Goal: Task Accomplishment & Management: Use online tool/utility

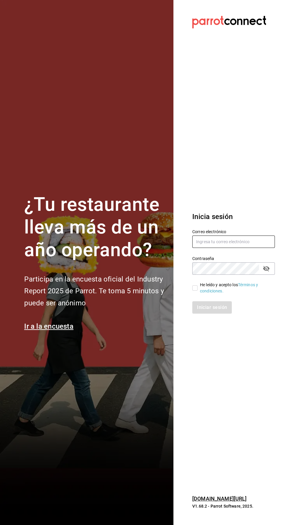
click at [233, 248] on input "text" at bounding box center [233, 242] width 83 height 12
type input "multiuser@adamanta.com"
click at [195, 291] on input "He leído y acepto los Términos y condiciones." at bounding box center [194, 287] width 5 height 5
checkbox input "true"
click at [208, 314] on button "Iniciar sesión" at bounding box center [212, 307] width 40 height 12
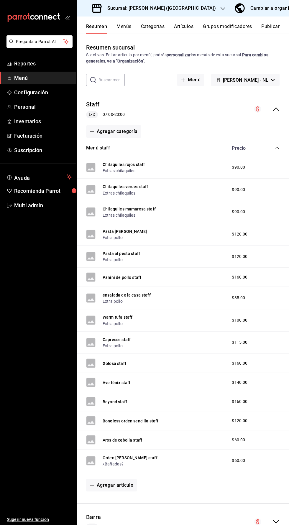
click at [213, 24] on button "Grupos modificadores" at bounding box center [227, 29] width 49 height 10
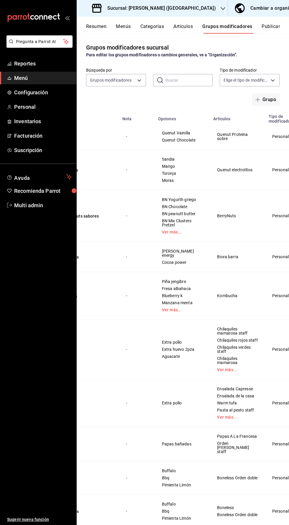
scroll to position [0, 47]
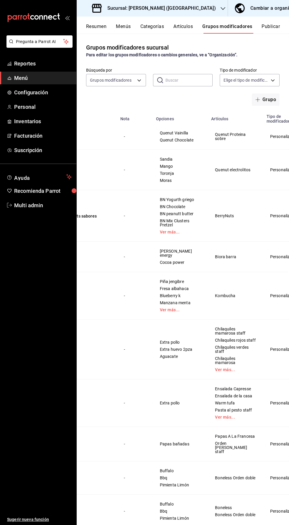
click at [257, 100] on icon "button" at bounding box center [257, 100] width 4 height 0
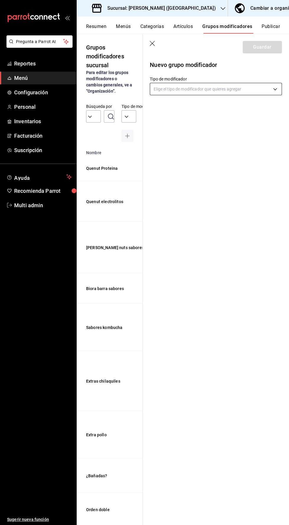
click at [177, 89] on body "Pregunta a Parrot AI Reportes Menú Configuración Personal Inventarios Facturaci…" at bounding box center [144, 262] width 289 height 525
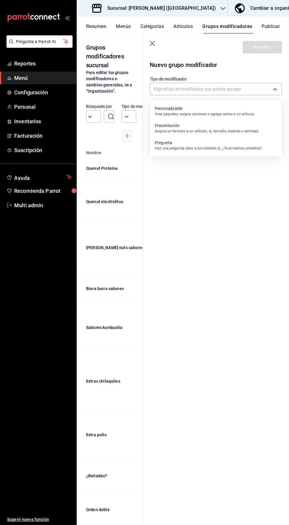
click at [169, 110] on p "Personalizable" at bounding box center [205, 109] width 100 height 6
type input "CUSTOMIZABLE"
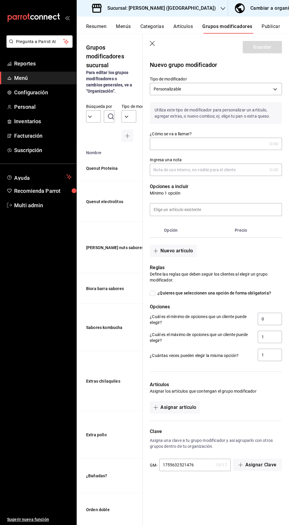
click at [172, 144] on input "¿Cómo se va a llamar?" at bounding box center [208, 144] width 117 height 12
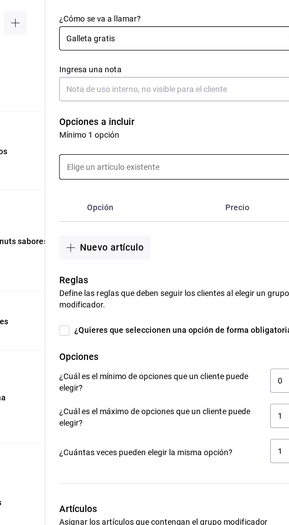
type input "Galleta gratis"
click at [162, 209] on input at bounding box center [216, 209] width 132 height 12
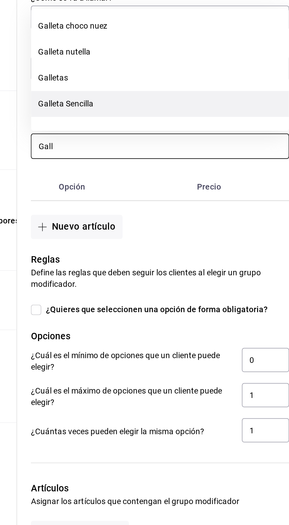
click at [165, 190] on li "Galleta Sencilla" at bounding box center [216, 187] width 132 height 13
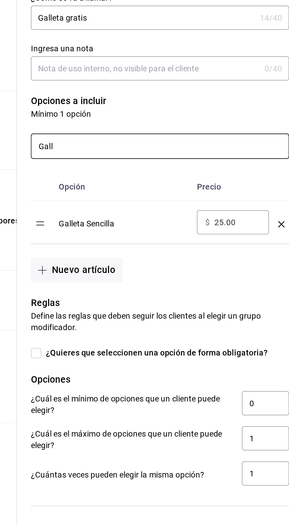
type input "Gall"
click at [256, 249] on input "25.00" at bounding box center [256, 249] width 24 height 6
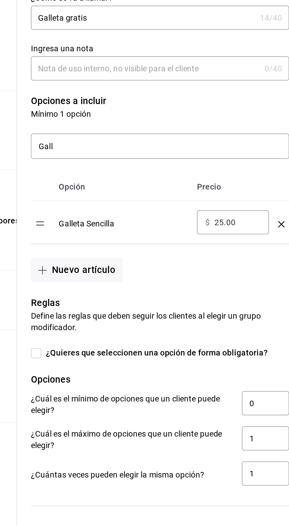
type input "2.00"
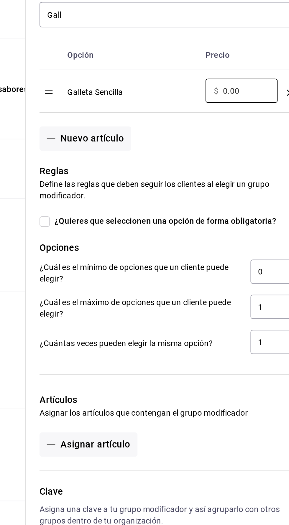
type input "0.00"
click at [154, 315] on input "¿Quieres que seleccionen una opción de forma obligatoria?" at bounding box center [152, 315] width 5 height 5
checkbox input "true"
type input "1"
click at [153, 314] on input "¿Quieres que seleccionen una opción de forma obligatoria?" at bounding box center [152, 315] width 5 height 5
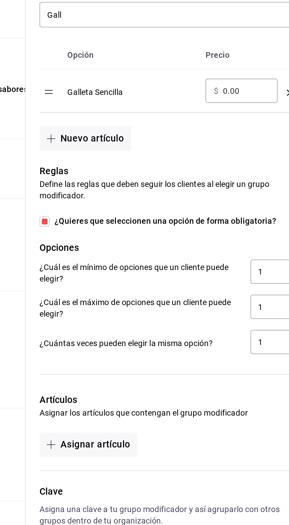
checkbox input "false"
type input "0"
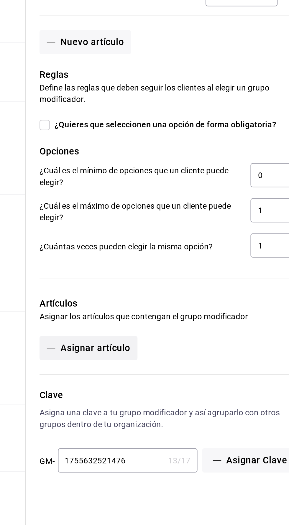
click at [167, 431] on button "Asignar artículo" at bounding box center [175, 429] width 50 height 12
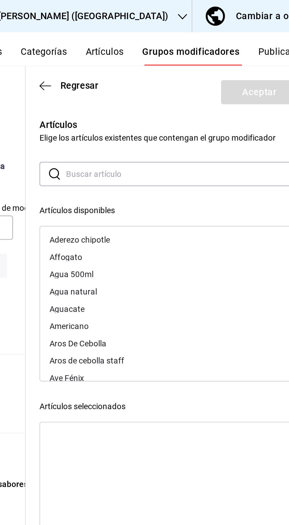
click at [176, 90] on input "text" at bounding box center [222, 89] width 119 height 12
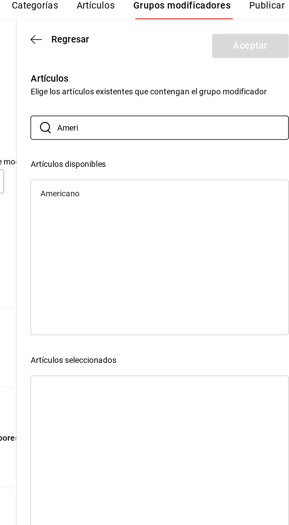
click at [169, 122] on div "Americano" at bounding box center [165, 123] width 20 height 4
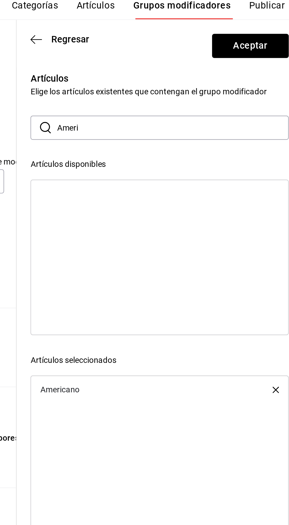
click at [181, 89] on input "Ameri" at bounding box center [222, 89] width 119 height 12
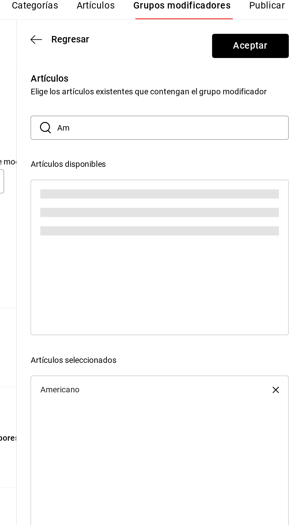
type input "A"
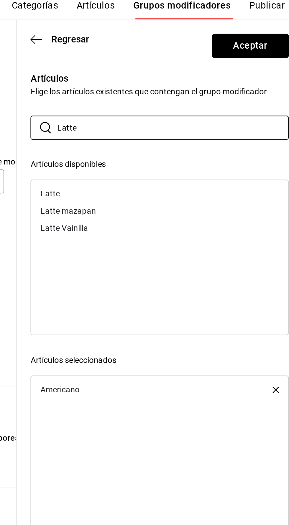
type input "Latte"
click at [161, 122] on div "Latte" at bounding box center [160, 123] width 10 height 4
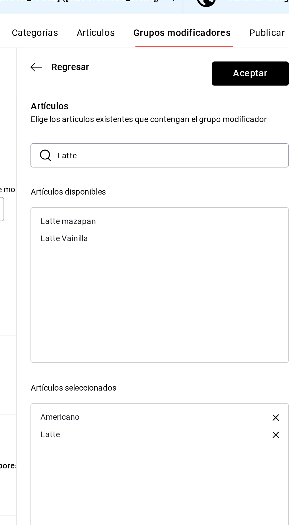
click at [162, 132] on div "Latte Vainilla" at bounding box center [167, 131] width 24 height 4
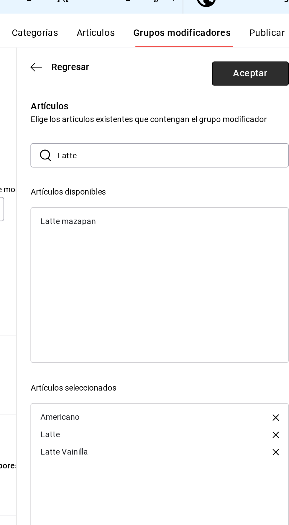
click at [264, 52] on button "Aceptar" at bounding box center [262, 47] width 39 height 12
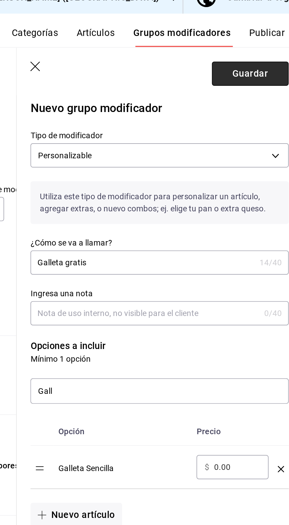
click at [263, 46] on button "Guardar" at bounding box center [262, 47] width 39 height 12
